Goal: Task Accomplishment & Management: Manage account settings

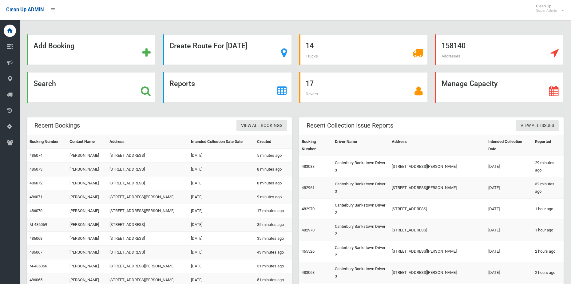
click at [143, 94] on icon at bounding box center [146, 91] width 10 height 10
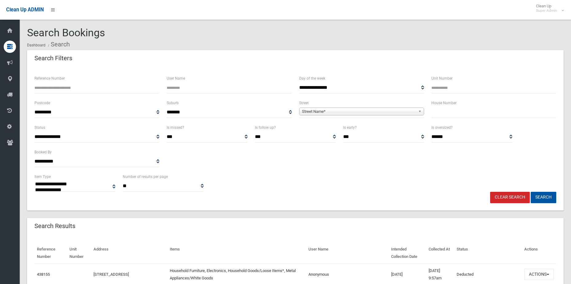
select select
click at [326, 116] on span "**********" at bounding box center [361, 112] width 125 height 11
click at [326, 109] on span "Street Name*" at bounding box center [359, 111] width 114 height 7
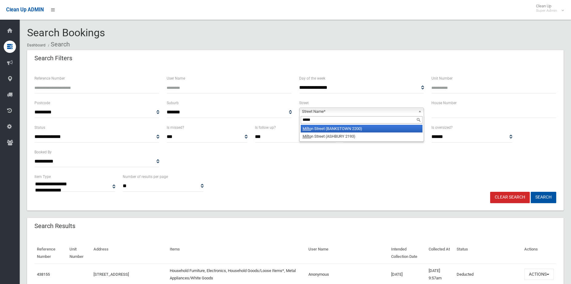
type input "******"
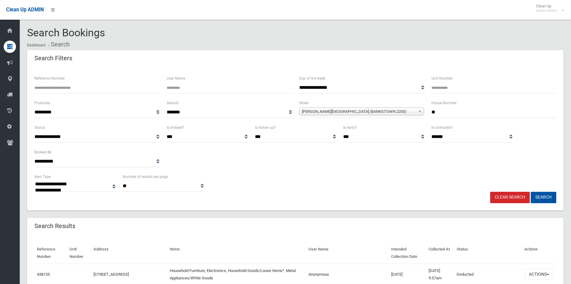
type input "**"
click at [531, 192] on button "Search" at bounding box center [544, 197] width 26 height 11
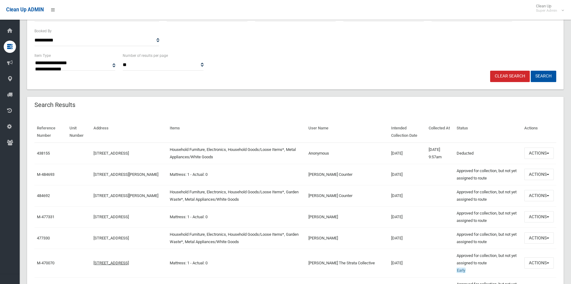
scroll to position [123, 0]
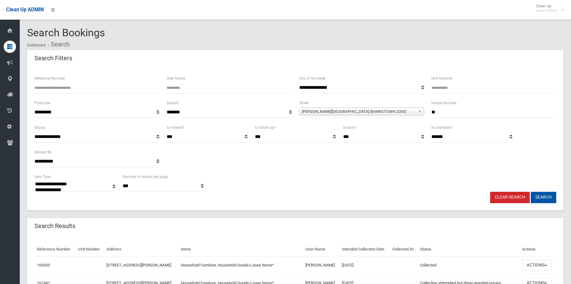
select select
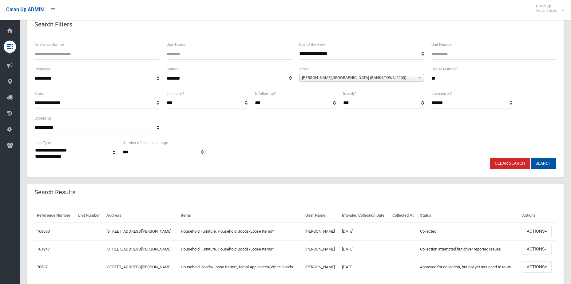
scroll to position [55, 0]
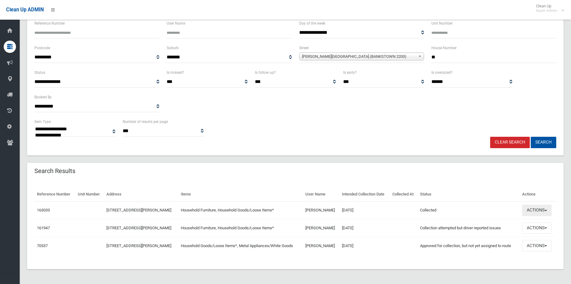
click at [536, 211] on button "Actions" at bounding box center [537, 210] width 30 height 11
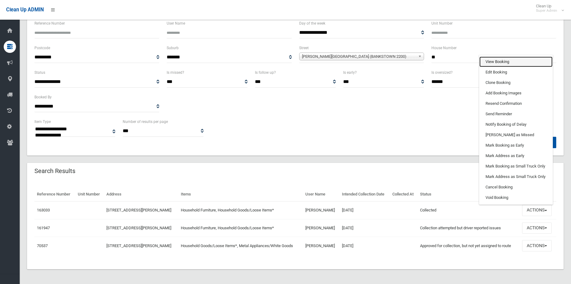
click at [506, 62] on link "View Booking" at bounding box center [515, 62] width 73 height 10
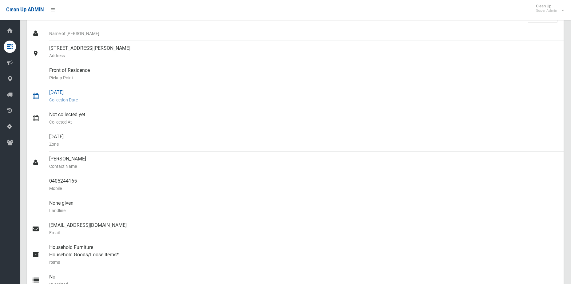
scroll to position [27, 0]
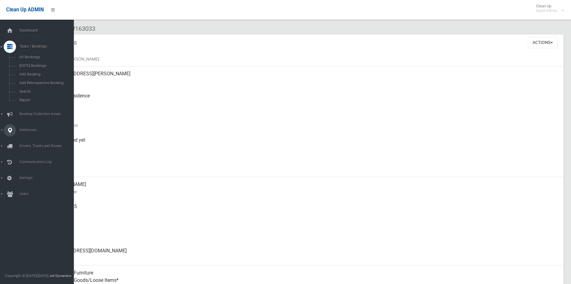
click at [26, 126] on link "Addresses" at bounding box center [39, 130] width 78 height 12
click at [30, 47] on span "Tasks / Bookings" at bounding box center [48, 46] width 61 height 4
click at [29, 129] on span "Addresses" at bounding box center [48, 130] width 61 height 4
click at [35, 85] on link "All Addresses" at bounding box center [39, 89] width 78 height 9
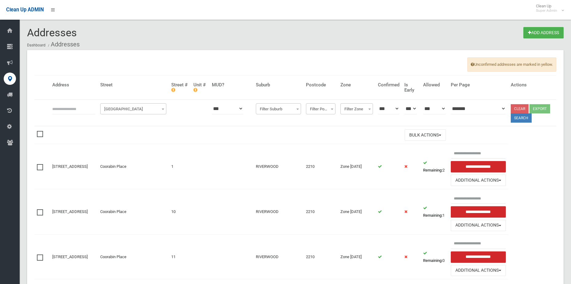
click at [92, 108] on input "text" at bounding box center [73, 108] width 43 height 11
type input "*********"
click button at bounding box center [0, 0] width 0 height 0
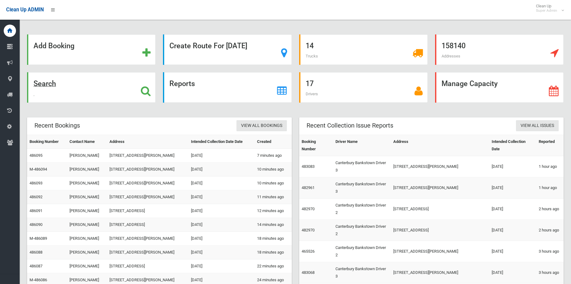
drag, startPoint x: 147, startPoint y: 92, endPoint x: 57, endPoint y: 92, distance: 90.4
click at [147, 92] on icon at bounding box center [146, 91] width 10 height 10
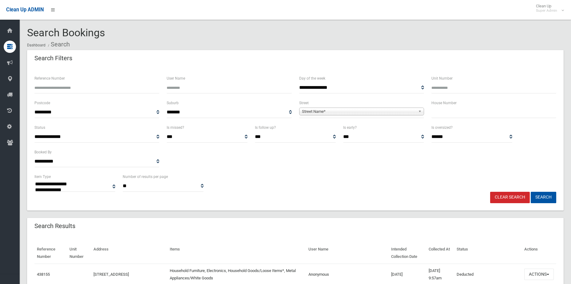
select select
click at [318, 109] on span "Street Name*" at bounding box center [359, 111] width 114 height 7
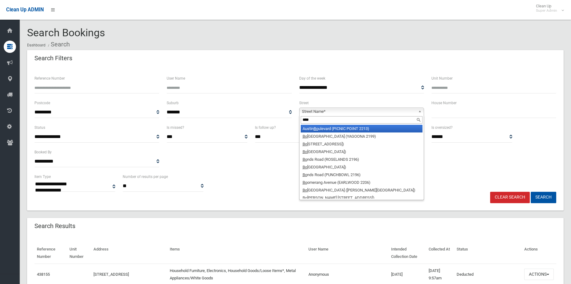
type input "*****"
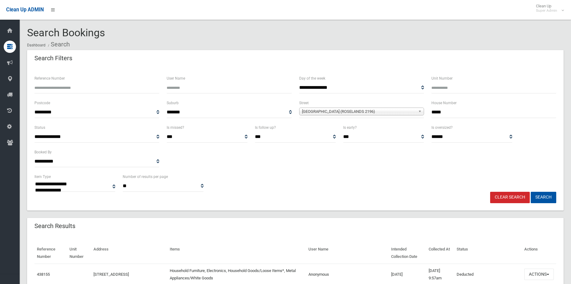
type input "*****"
click at [531, 192] on button "Search" at bounding box center [544, 197] width 26 height 11
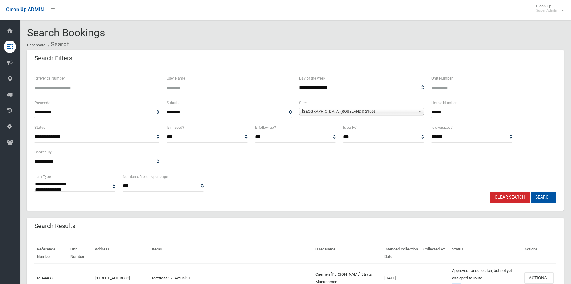
select select
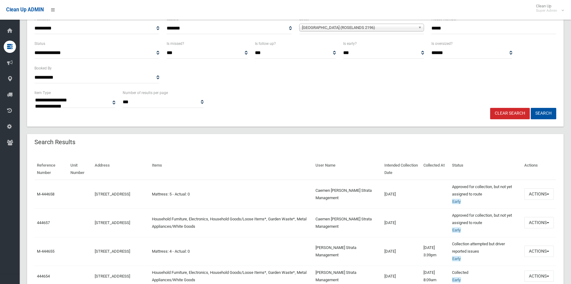
scroll to position [92, 0]
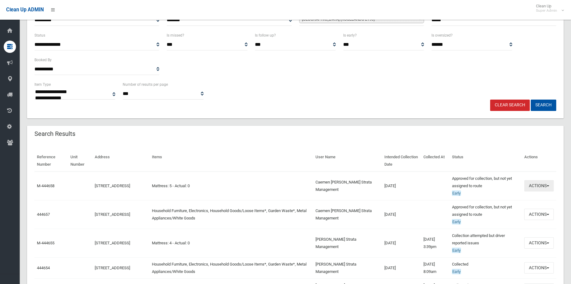
click at [537, 191] on button "Actions" at bounding box center [539, 185] width 30 height 11
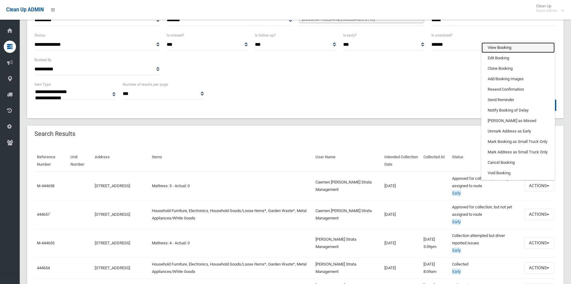
click at [501, 43] on link "View Booking" at bounding box center [518, 47] width 73 height 10
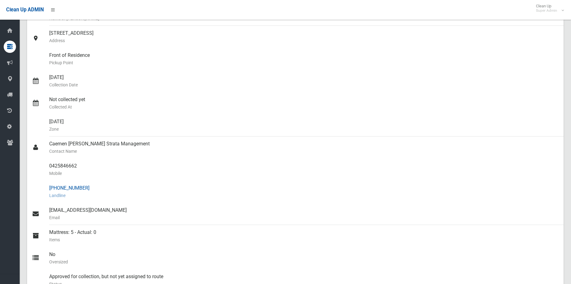
scroll to position [123, 0]
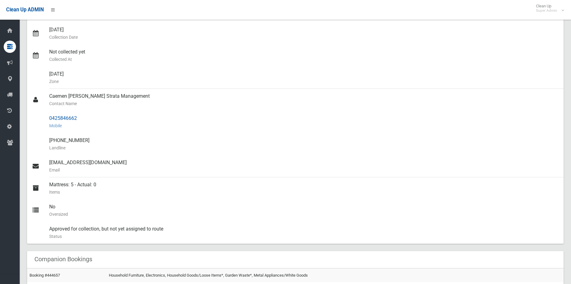
drag, startPoint x: 84, startPoint y: 117, endPoint x: 41, endPoint y: 116, distance: 43.1
click at [41, 116] on link "0425846662 Mobile" at bounding box center [295, 122] width 537 height 22
copy link "0425846662"
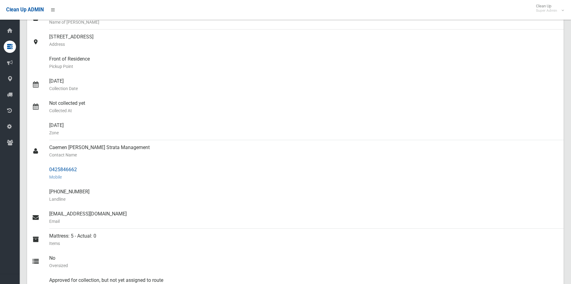
scroll to position [92, 0]
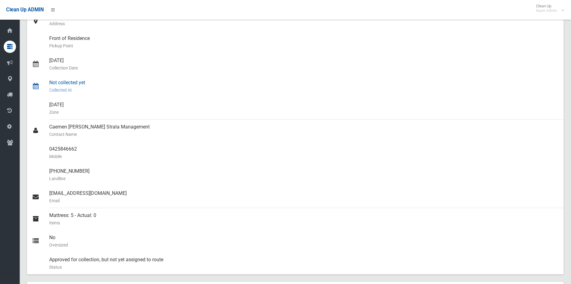
click at [253, 95] on div "Not collected yet Collected At" at bounding box center [303, 86] width 509 height 22
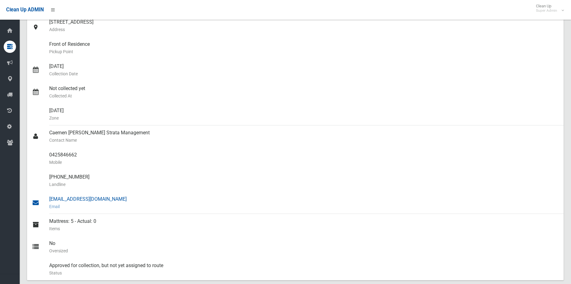
scroll to position [154, 0]
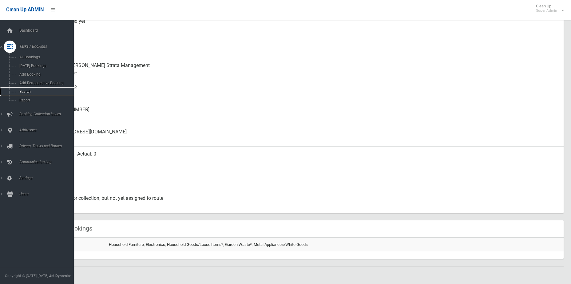
click at [26, 89] on link "Search" at bounding box center [39, 91] width 78 height 9
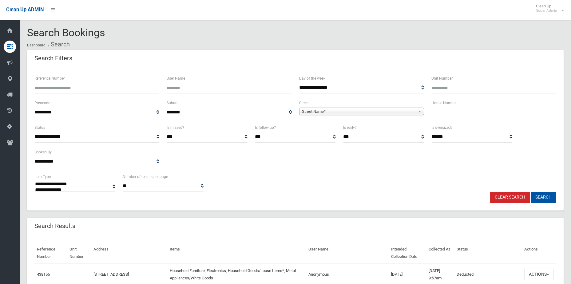
select select
click at [86, 86] on input "Reference Number" at bounding box center [96, 87] width 125 height 11
click at [109, 89] on input "Reference Number" at bounding box center [96, 87] width 125 height 11
type input "******"
click at [531, 192] on button "Search" at bounding box center [544, 197] width 26 height 11
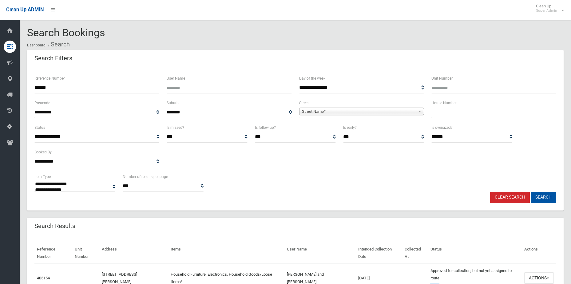
select select
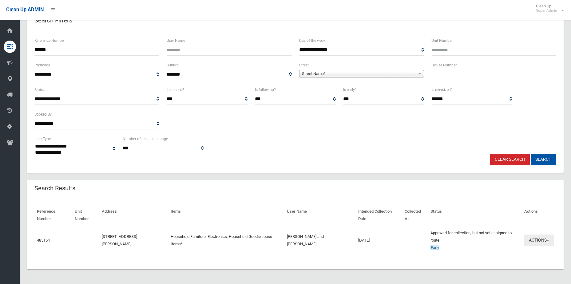
click at [543, 245] on button "Actions" at bounding box center [539, 240] width 30 height 11
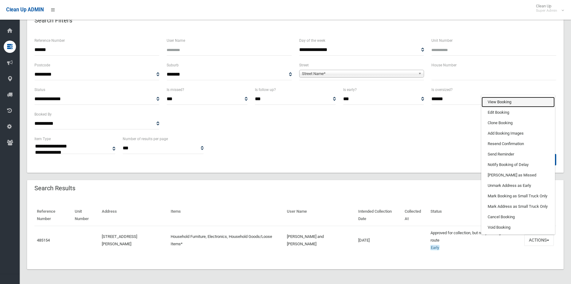
click at [510, 103] on link "View Booking" at bounding box center [518, 102] width 73 height 10
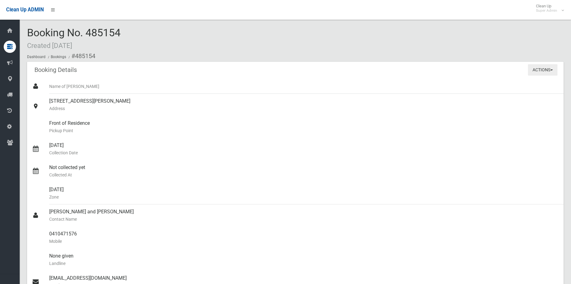
click at [541, 70] on button "Actions" at bounding box center [543, 69] width 30 height 11
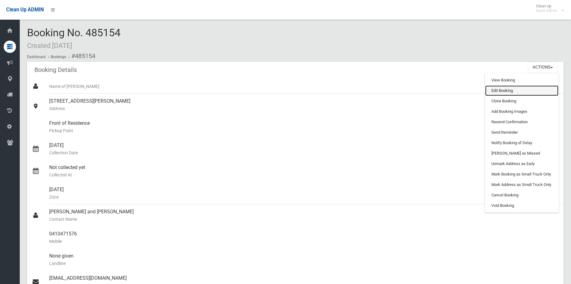
click at [506, 91] on link "Edit Booking" at bounding box center [521, 90] width 73 height 10
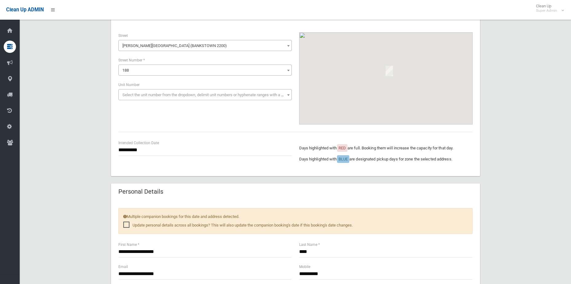
scroll to position [92, 0]
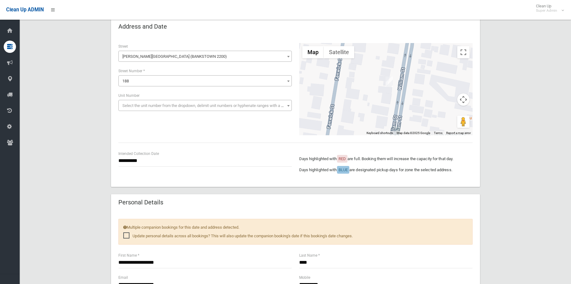
click at [207, 51] on span "[PERSON_NAME][GEOGRAPHIC_DATA] (BANKSTOWN 2200)" at bounding box center [204, 56] width 173 height 11
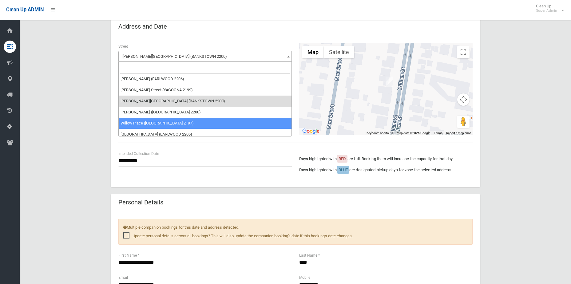
scroll to position [24995, 0]
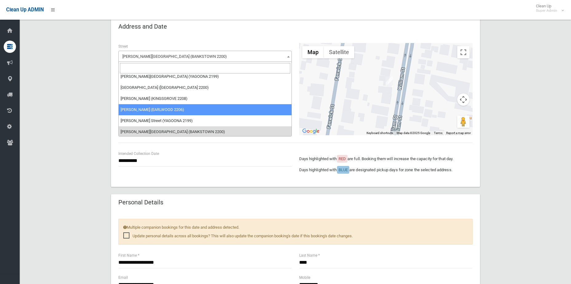
select select "***"
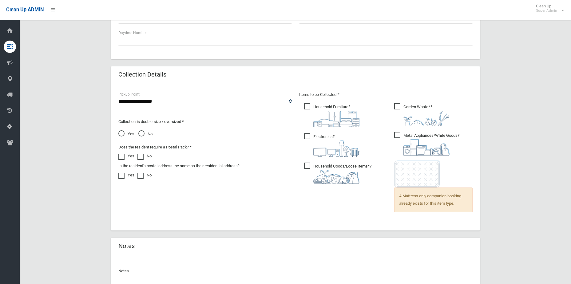
scroll to position [424, 0]
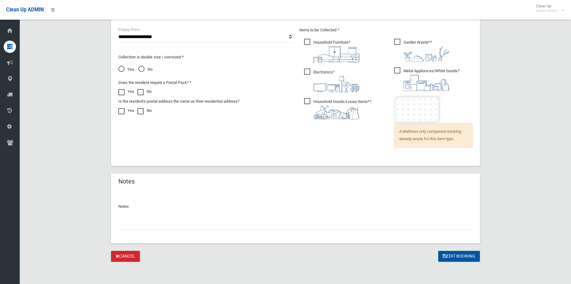
click at [458, 260] on button "Edit Booking" at bounding box center [459, 256] width 42 height 11
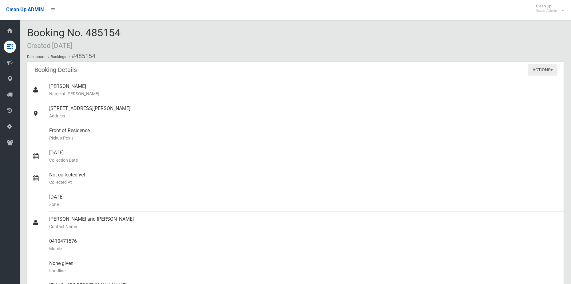
click at [543, 69] on button "Actions" at bounding box center [543, 69] width 30 height 11
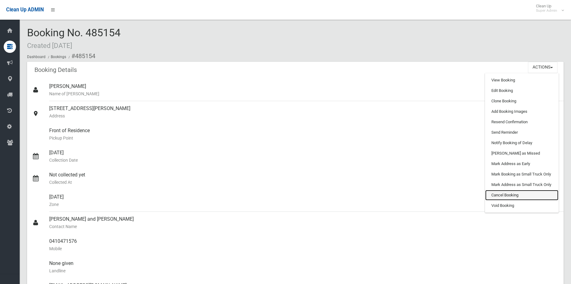
drag, startPoint x: 517, startPoint y: 196, endPoint x: 310, endPoint y: 24, distance: 269.4
click at [517, 196] on link "Cancel Booking" at bounding box center [521, 195] width 73 height 10
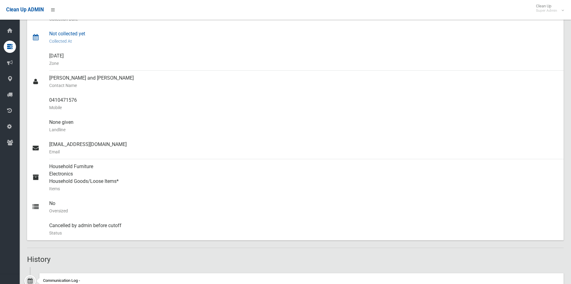
scroll to position [338, 0]
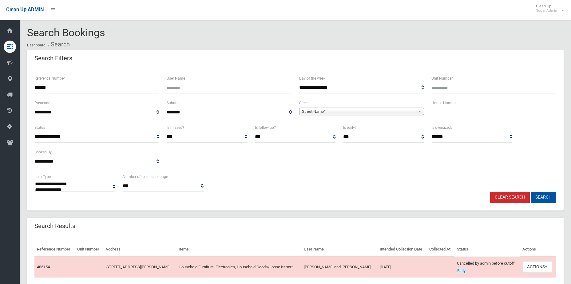
select select
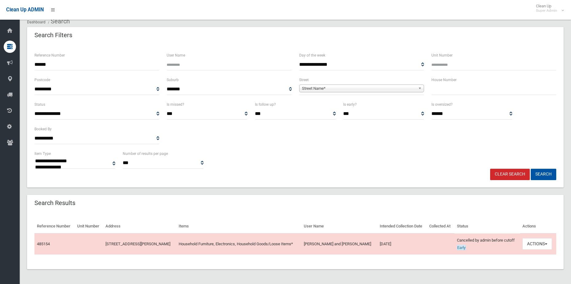
scroll to position [23, 0]
click at [541, 240] on button "Actions" at bounding box center [537, 243] width 30 height 11
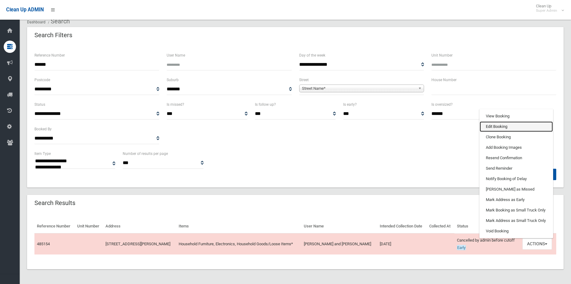
click at [510, 127] on link "Edit Booking" at bounding box center [516, 126] width 73 height 10
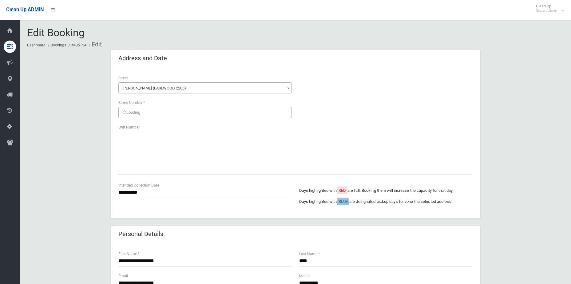
scroll to position [324, 0]
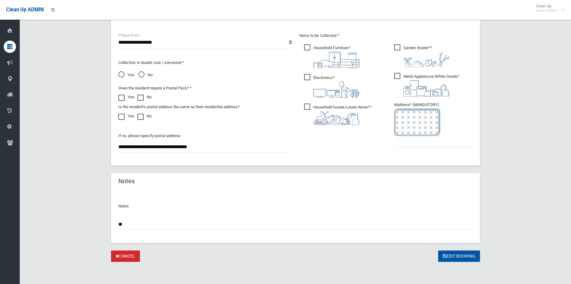
type input "*"
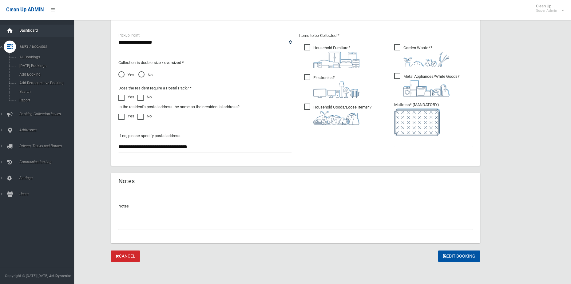
click at [13, 35] on icon at bounding box center [9, 31] width 7 height 12
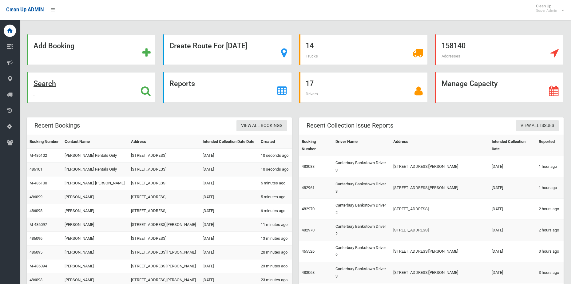
click at [145, 95] on icon at bounding box center [146, 91] width 10 height 10
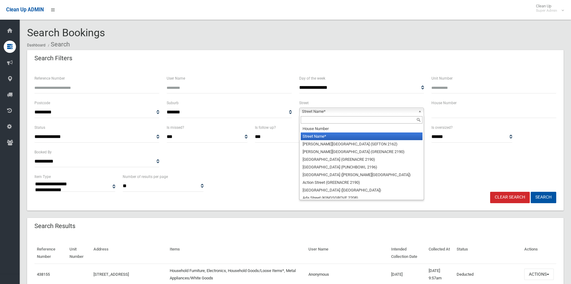
select select
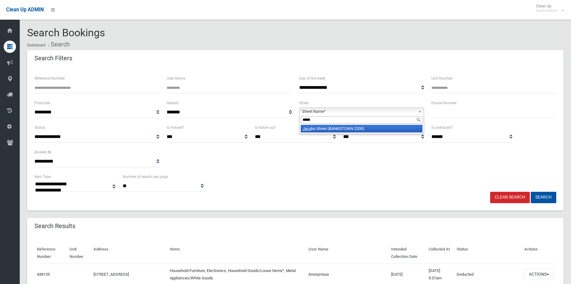
type input "******"
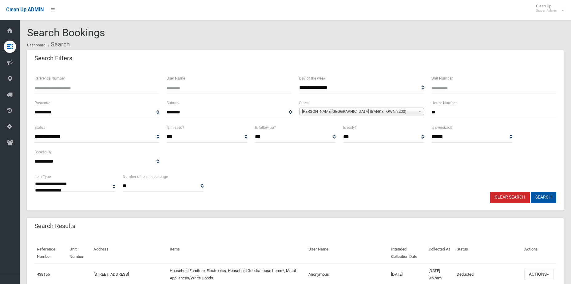
type input "**"
click at [531, 192] on button "Search" at bounding box center [544, 197] width 26 height 11
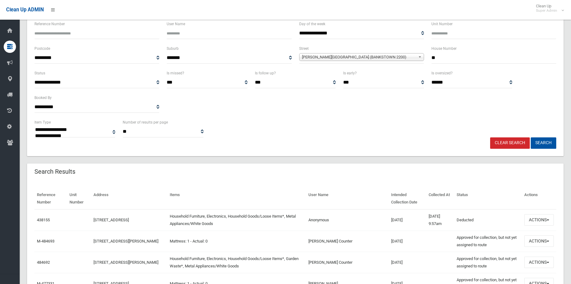
scroll to position [123, 0]
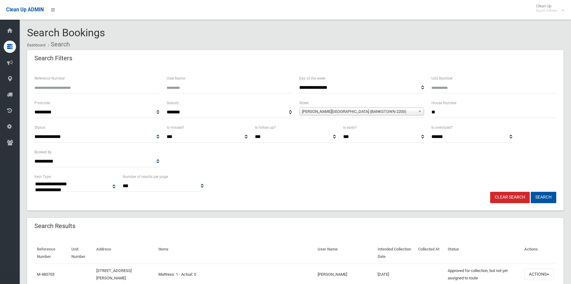
select select
click at [326, 114] on span "Jacobs Street (BANKSTOWN 2200)" at bounding box center [359, 111] width 114 height 7
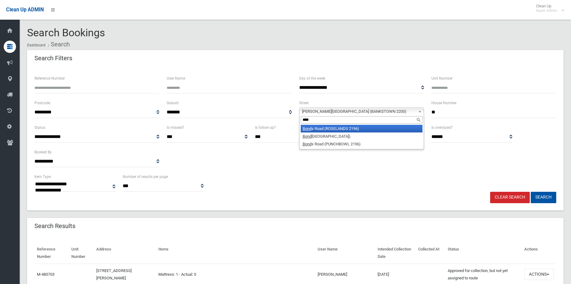
type input "*****"
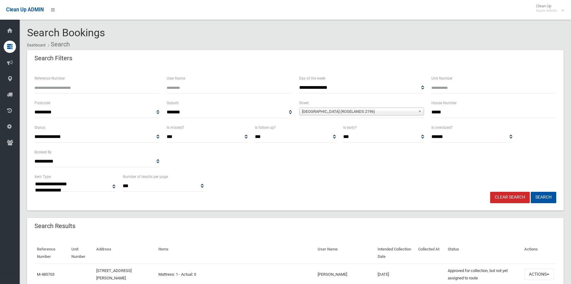
type input "*****"
click at [531, 192] on button "Search" at bounding box center [544, 197] width 26 height 11
select select
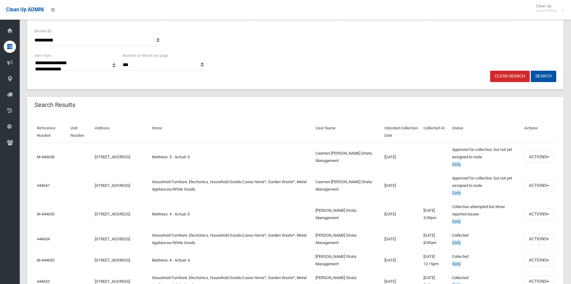
scroll to position [123, 0]
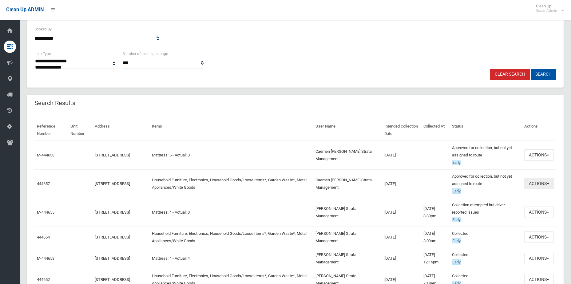
click at [540, 184] on button "Actions" at bounding box center [539, 183] width 30 height 11
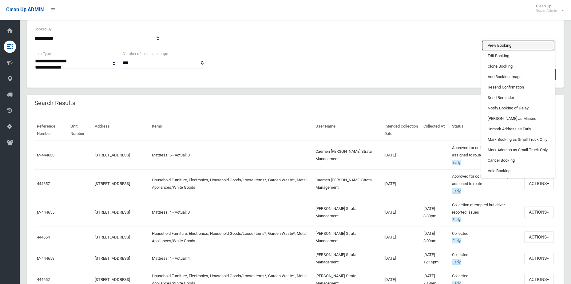
click at [521, 45] on link "View Booking" at bounding box center [518, 45] width 73 height 10
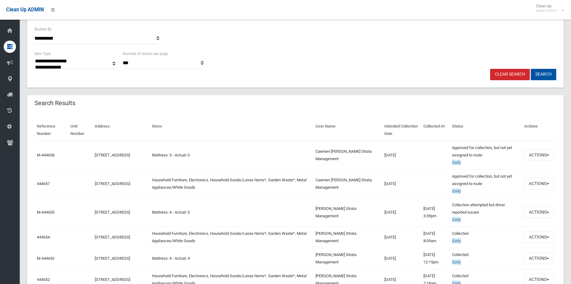
click at [548, 149] on td "Actions View Booking Edit Booking Clone Booking Add Booking Images Resend Confi…" at bounding box center [539, 155] width 34 height 29
click at [549, 152] on button "Actions" at bounding box center [539, 154] width 30 height 11
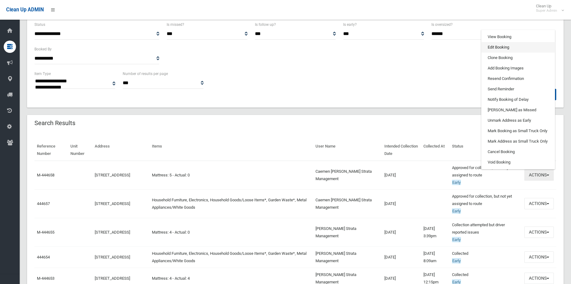
scroll to position [92, 0]
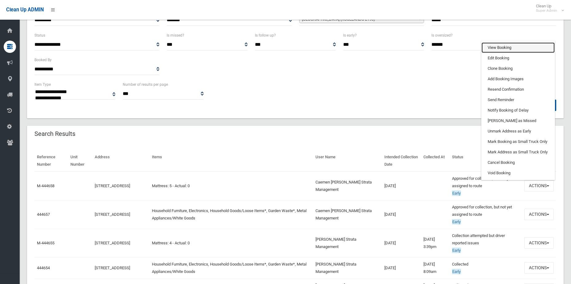
click at [511, 47] on link "View Booking" at bounding box center [518, 47] width 73 height 10
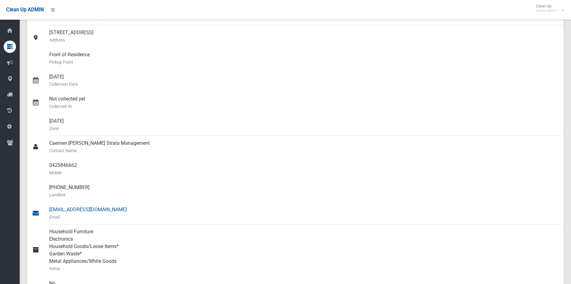
scroll to position [92, 0]
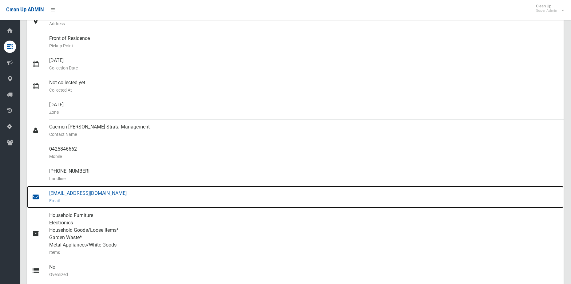
click at [78, 193] on div "[EMAIL_ADDRESS][DOMAIN_NAME] Email" at bounding box center [303, 197] width 509 height 22
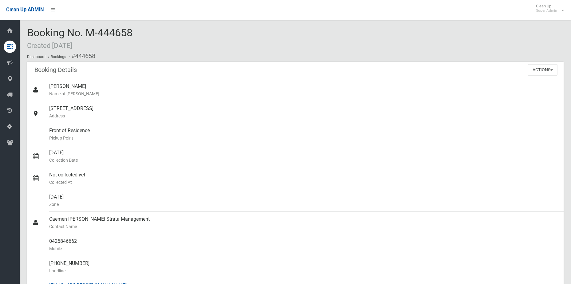
scroll to position [92, 0]
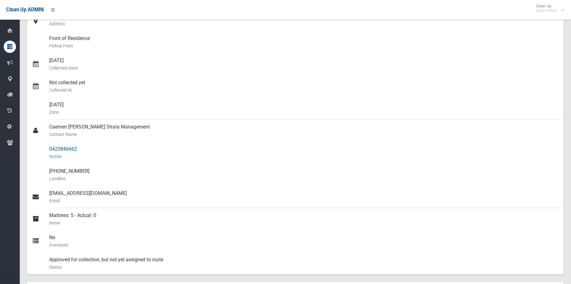
drag, startPoint x: 78, startPoint y: 151, endPoint x: 41, endPoint y: 148, distance: 37.7
click at [41, 148] on link "0425846662 Mobile" at bounding box center [295, 153] width 537 height 22
copy link "0425846662"
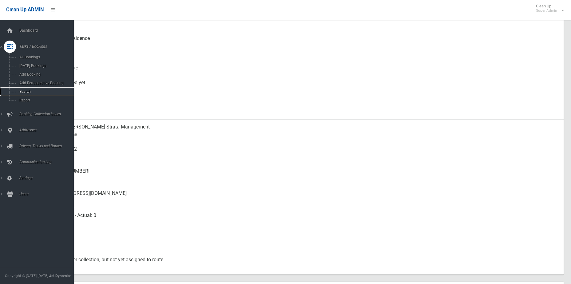
click at [30, 94] on link "Search" at bounding box center [39, 91] width 78 height 9
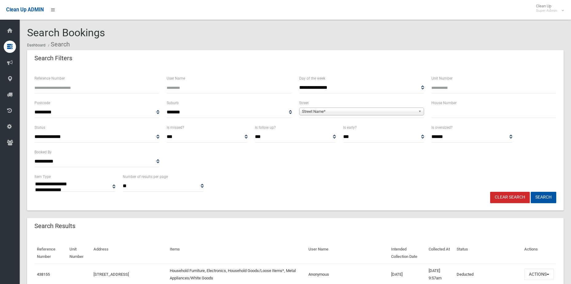
select select
click at [359, 113] on span "Street Name*" at bounding box center [359, 111] width 114 height 7
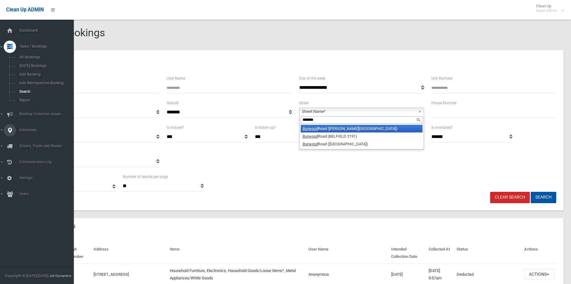
type input "*******"
click at [25, 131] on span "Addresses" at bounding box center [48, 130] width 61 height 4
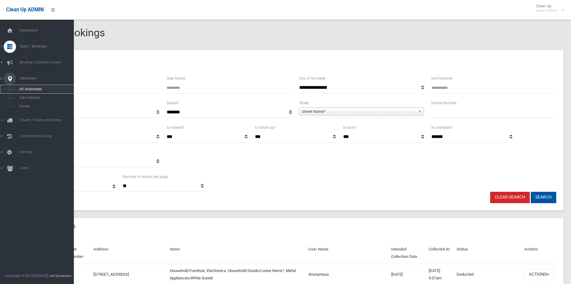
click at [26, 91] on span "All Addresses" at bounding box center [46, 89] width 56 height 4
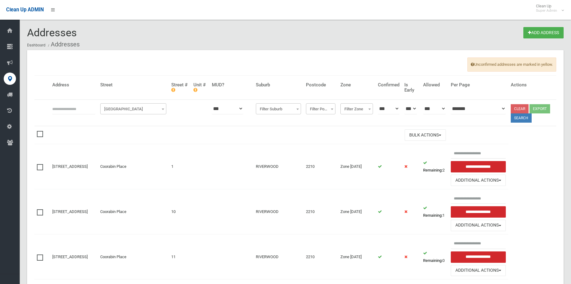
click at [64, 104] on input "text" at bounding box center [73, 108] width 43 height 11
type input "**********"
click button at bounding box center [0, 0] width 0 height 0
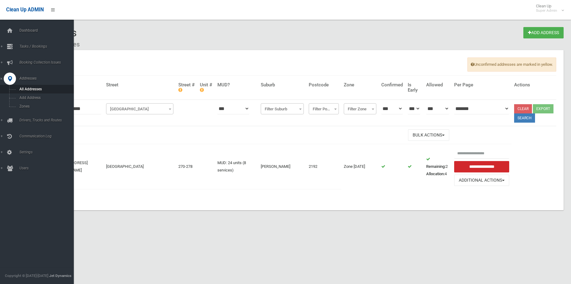
drag, startPoint x: 97, startPoint y: 109, endPoint x: -22, endPoint y: 113, distance: 119.1
click at [0, 113] on html "Clean Up ADMIN Clean Up Super Admin Logout Addresses Add Address Dashboard Addr…" at bounding box center [285, 142] width 571 height 284
type input "**********"
click button at bounding box center [0, 0] width 0 height 0
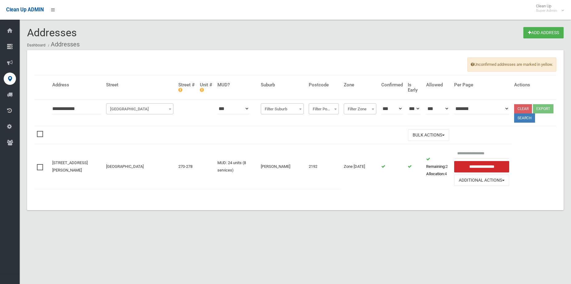
click at [60, 108] on input "**********" at bounding box center [76, 108] width 49 height 11
type input "**********"
click button at bounding box center [0, 0] width 0 height 0
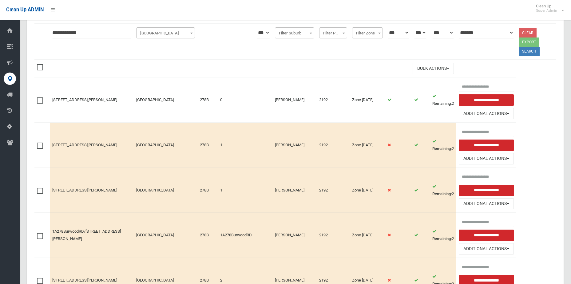
scroll to position [92, 0]
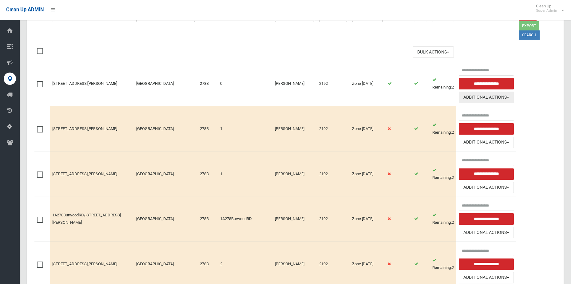
click at [489, 99] on button "Additional Actions" at bounding box center [486, 97] width 55 height 11
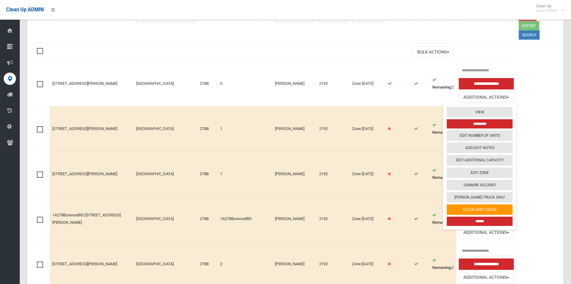
click at [477, 224] on input "******" at bounding box center [480, 221] width 66 height 9
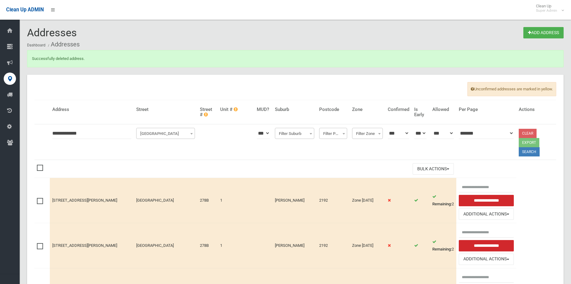
drag, startPoint x: 44, startPoint y: 125, endPoint x: -42, endPoint y: 122, distance: 86.2
click at [0, 122] on html "Clean Up ADMIN Clean Up Super Admin Logout Addresses Add Address Dashboard Addr…" at bounding box center [285, 142] width 571 height 284
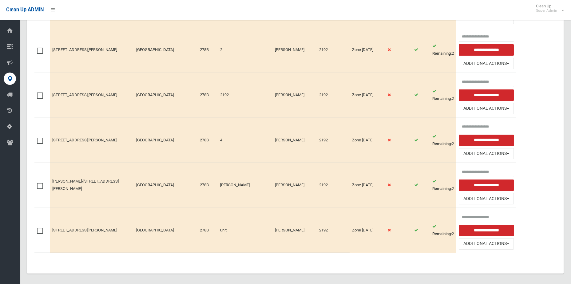
scroll to position [137, 0]
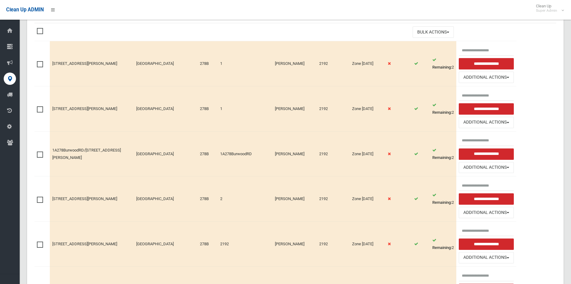
click at [38, 69] on td at bounding box center [41, 63] width 15 height 45
click at [39, 61] on span at bounding box center [41, 61] width 9 height 0
click at [41, 106] on span at bounding box center [41, 106] width 9 height 0
click at [40, 152] on span at bounding box center [41, 152] width 9 height 0
click at [41, 197] on span at bounding box center [41, 197] width 9 height 0
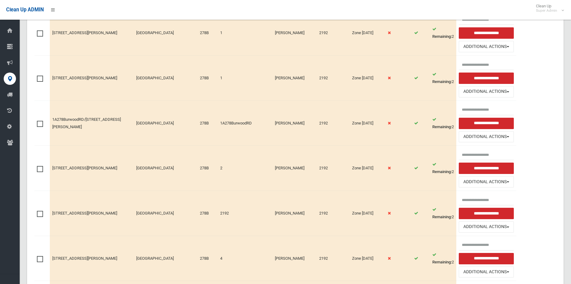
click at [41, 211] on span at bounding box center [41, 211] width 9 height 0
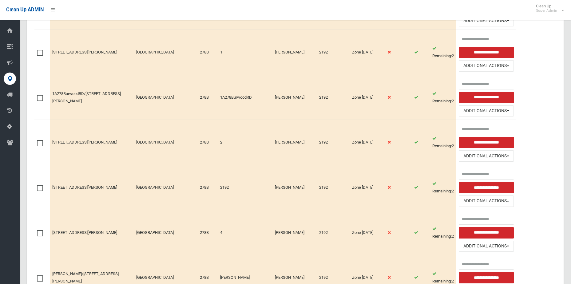
scroll to position [229, 0]
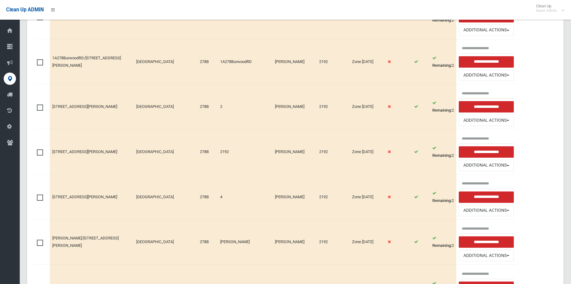
click at [40, 195] on span at bounding box center [41, 195] width 9 height 0
click at [41, 240] on span at bounding box center [41, 240] width 9 height 0
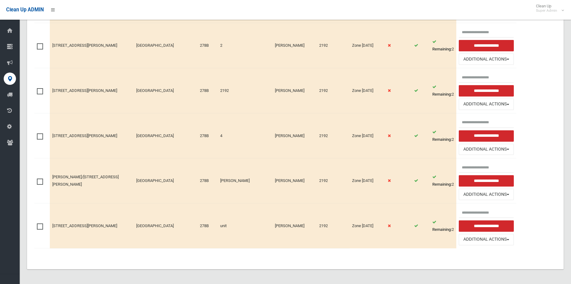
click at [45, 226] on label at bounding box center [41, 225] width 9 height 7
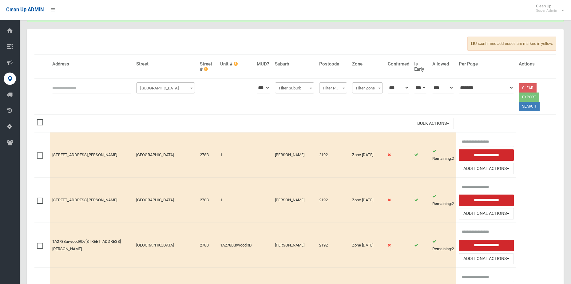
scroll to position [0, 0]
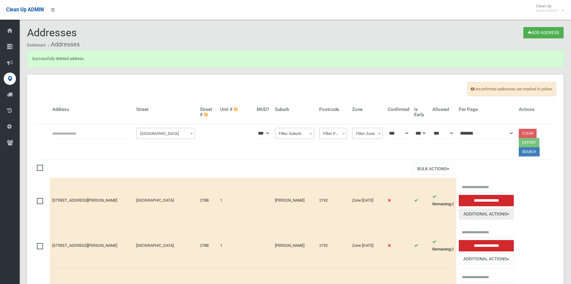
click at [489, 215] on button "Additional Actions" at bounding box center [486, 213] width 55 height 11
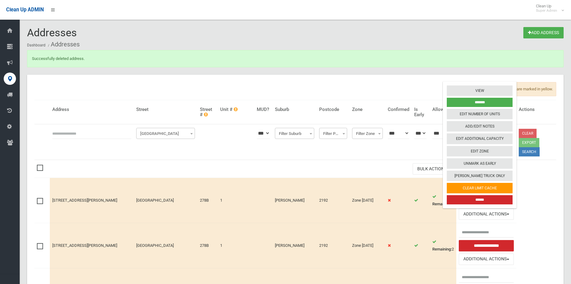
click at [479, 197] on input "******" at bounding box center [480, 199] width 66 height 9
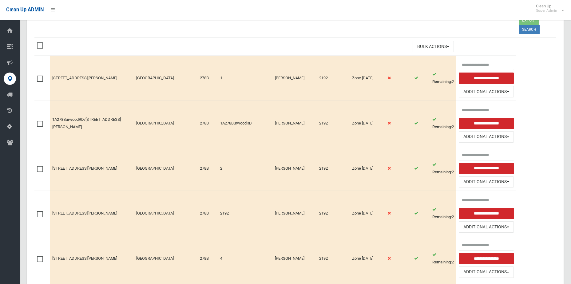
scroll to position [92, 0]
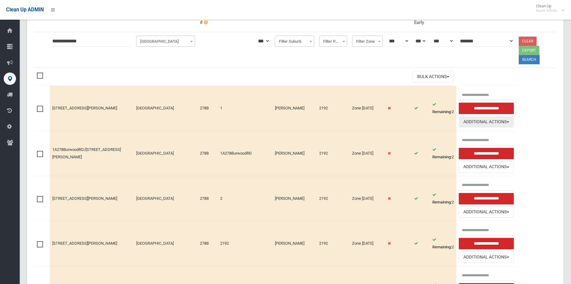
click at [470, 122] on button "Additional Actions" at bounding box center [486, 121] width 55 height 11
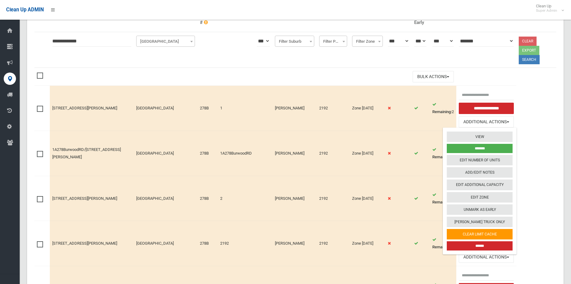
click at [476, 245] on input "******" at bounding box center [480, 245] width 66 height 9
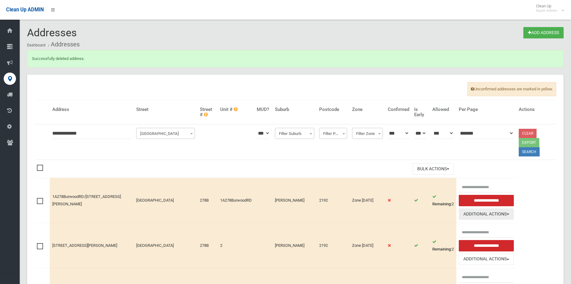
click at [474, 218] on button "Additional Actions" at bounding box center [486, 213] width 55 height 11
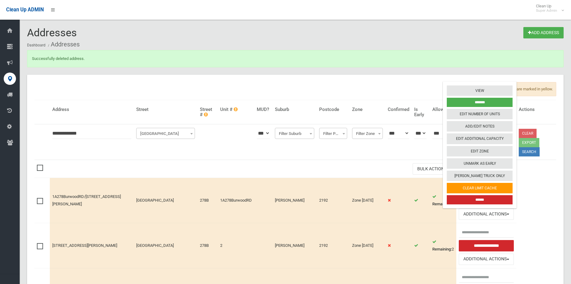
click at [471, 201] on input "******" at bounding box center [480, 199] width 66 height 9
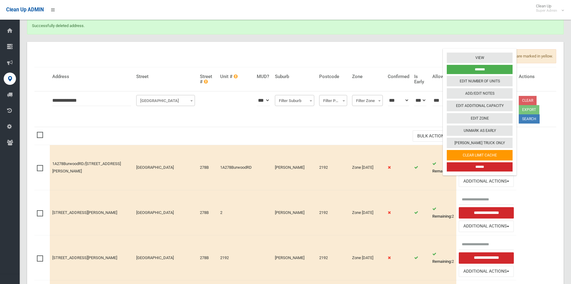
scroll to position [61, 0]
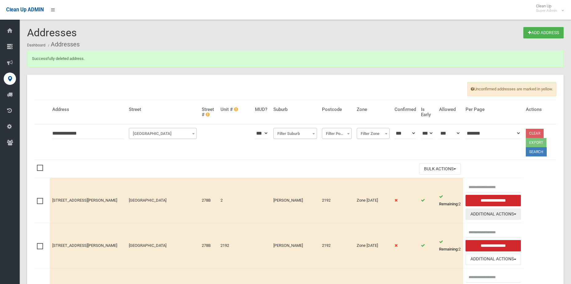
click at [503, 208] on button "Additional Actions" at bounding box center [493, 213] width 55 height 11
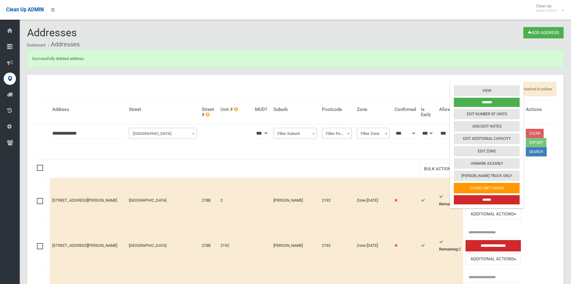
click at [481, 195] on input "******" at bounding box center [487, 199] width 66 height 9
